Goal: Use online tool/utility: Utilize a website feature to perform a specific function

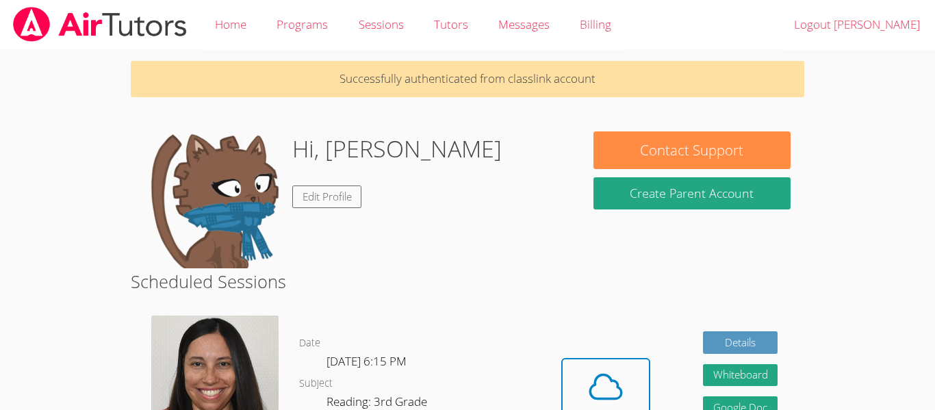
scroll to position [207, 0]
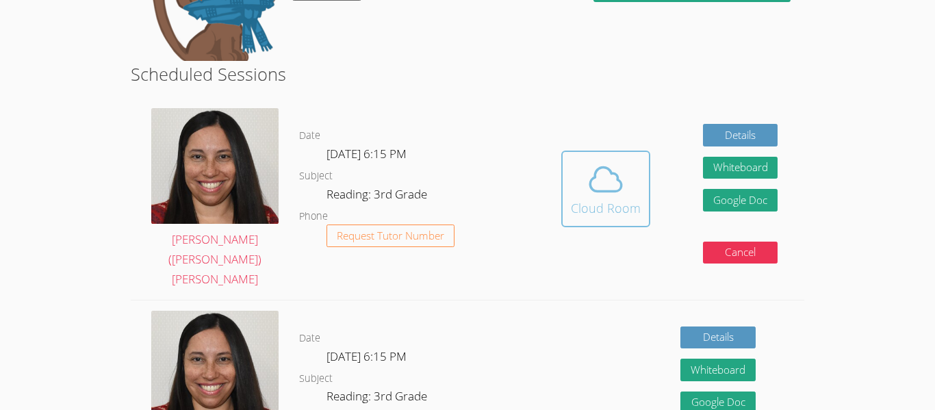
click at [639, 151] on button "Cloud Room" at bounding box center [605, 189] width 89 height 77
click at [601, 203] on button "Cloud Room" at bounding box center [605, 189] width 89 height 77
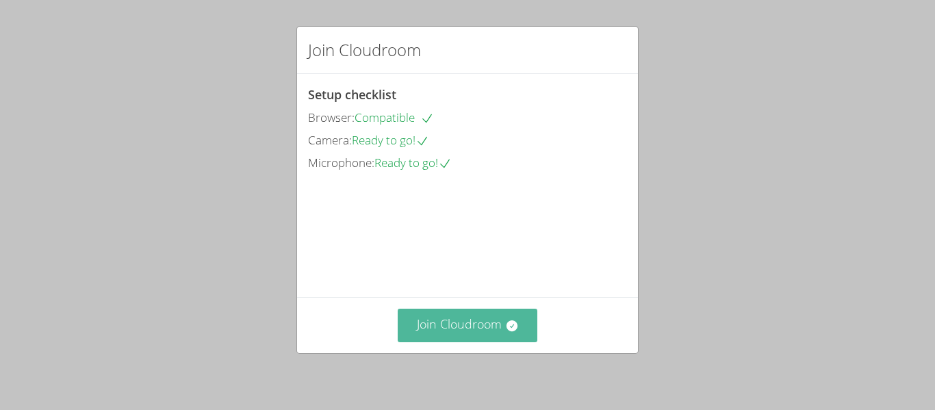
click at [468, 319] on button "Join Cloudroom" at bounding box center [468, 326] width 140 height 34
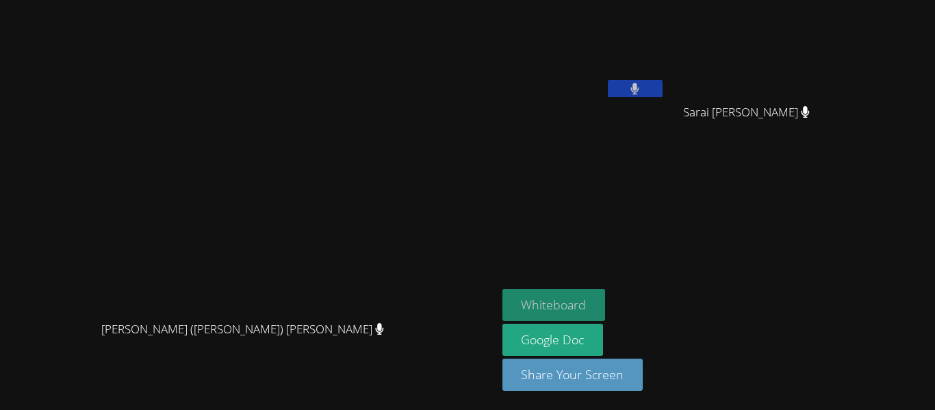
click at [606, 302] on button "Whiteboard" at bounding box center [554, 305] width 103 height 32
click at [606, 306] on button "Whiteboard" at bounding box center [554, 305] width 103 height 32
